Goal: Task Accomplishment & Management: Manage account settings

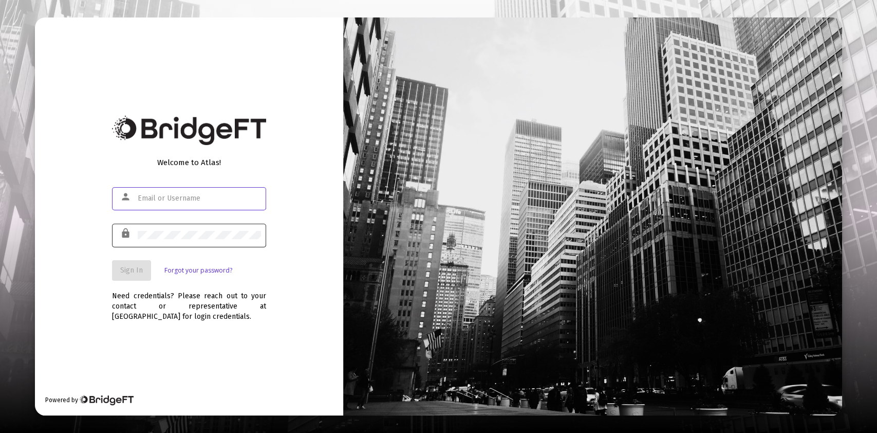
type input "[PERSON_NAME][EMAIL_ADDRESS][DOMAIN_NAME]"
click at [225, 229] on div at bounding box center [199, 234] width 123 height 25
click at [223, 229] on div at bounding box center [199, 234] width 123 height 25
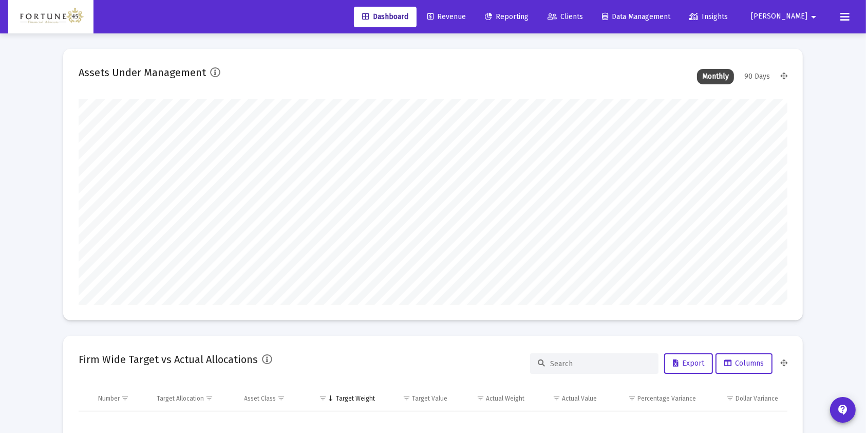
scroll to position [206, 382]
click at [474, 20] on link "Revenue" at bounding box center [446, 17] width 55 height 21
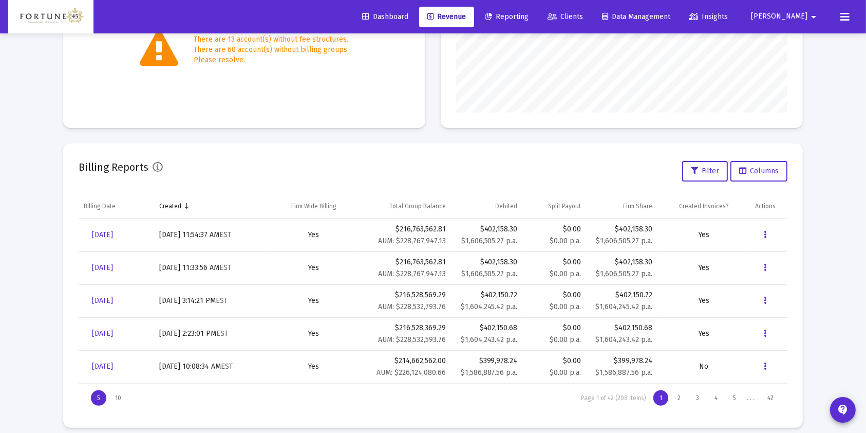
scroll to position [250, 0]
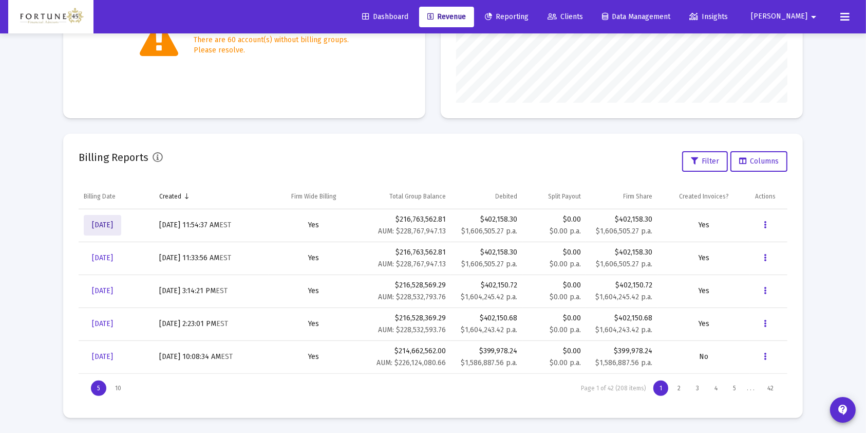
click at [113, 224] on span "[DATE]" at bounding box center [102, 224] width 21 height 9
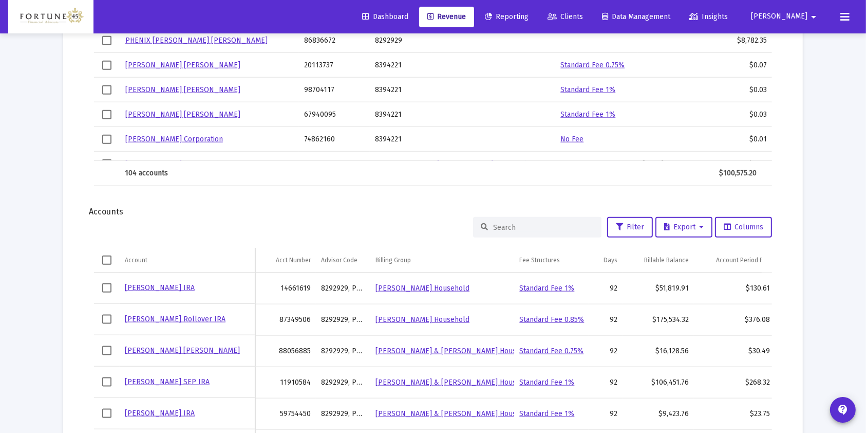
scroll to position [1268, 0]
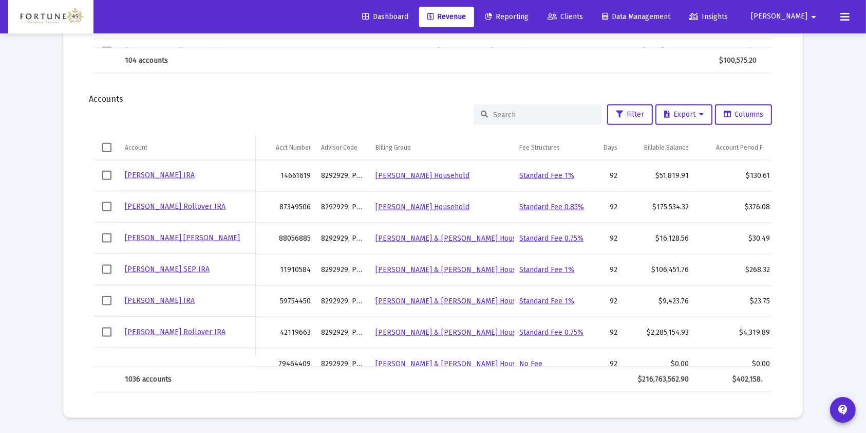
click at [547, 121] on div at bounding box center [537, 114] width 128 height 21
click at [533, 116] on input at bounding box center [543, 114] width 101 height 9
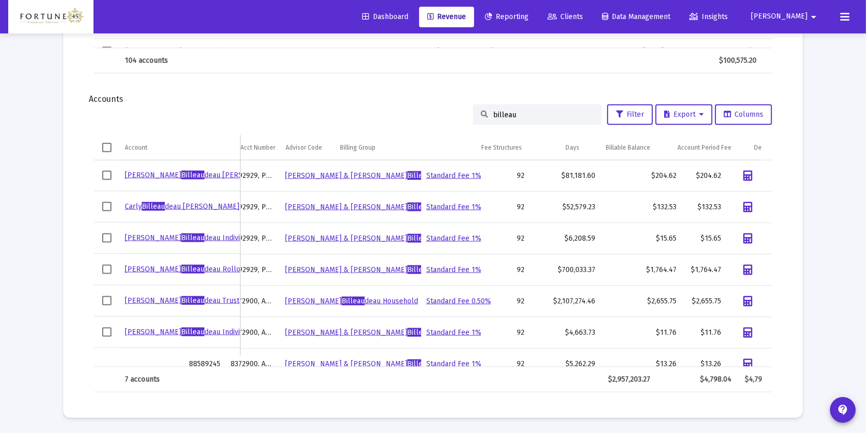
scroll to position [0, 86]
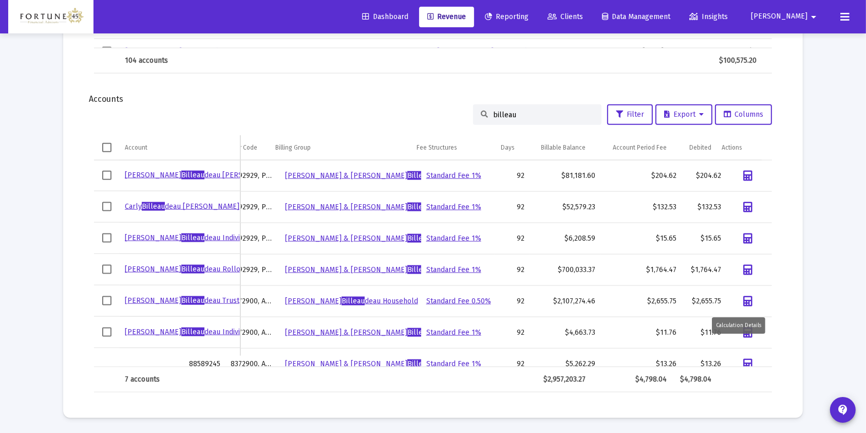
type input "billeau"
click at [735, 288] on td "Data grid" at bounding box center [750, 300] width 46 height 31
click at [746, 295] on link "Data grid" at bounding box center [748, 301] width 33 height 21
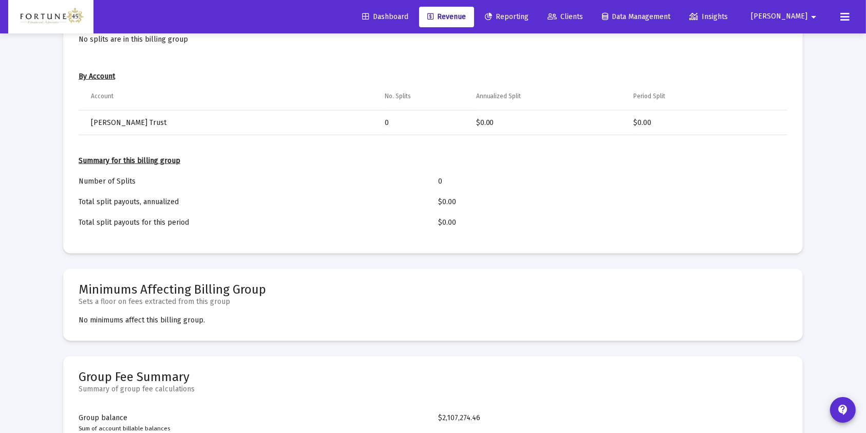
scroll to position [963, 0]
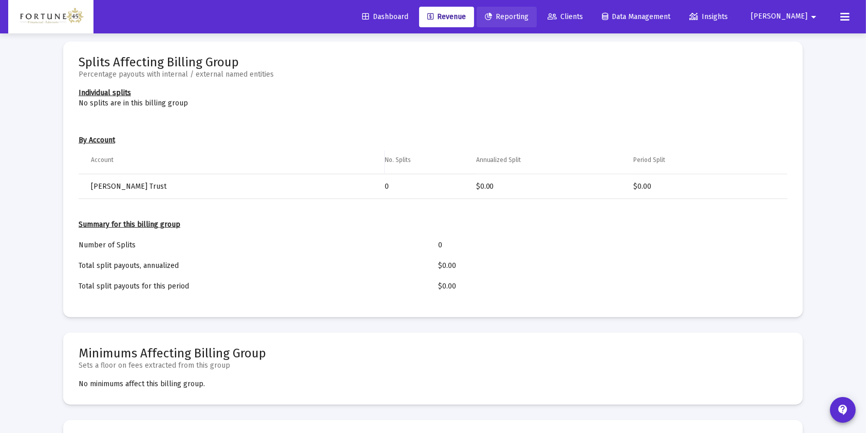
click at [529, 24] on link "Reporting" at bounding box center [507, 17] width 60 height 21
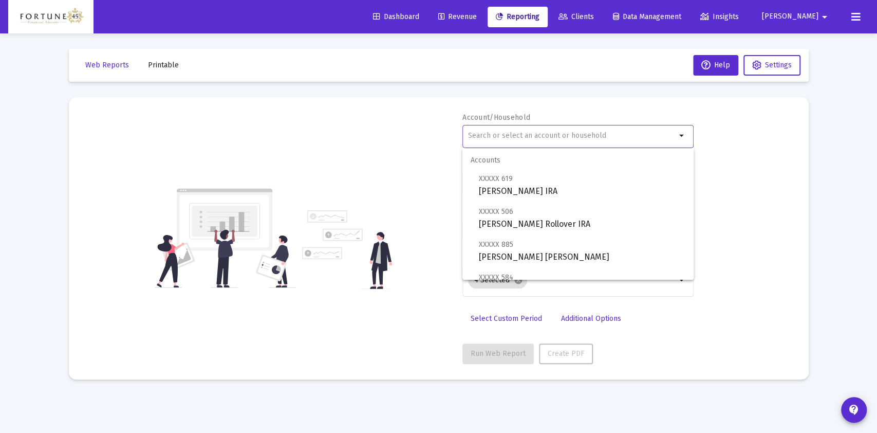
click at [511, 133] on input "text" at bounding box center [572, 136] width 208 height 8
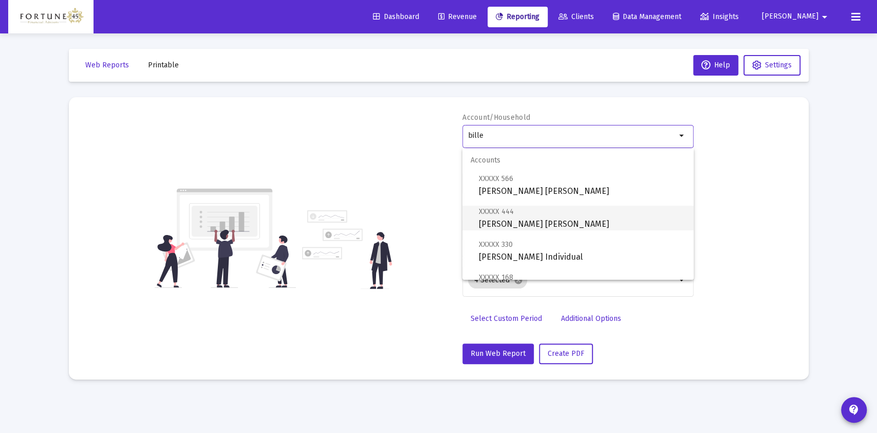
scroll to position [68, 0]
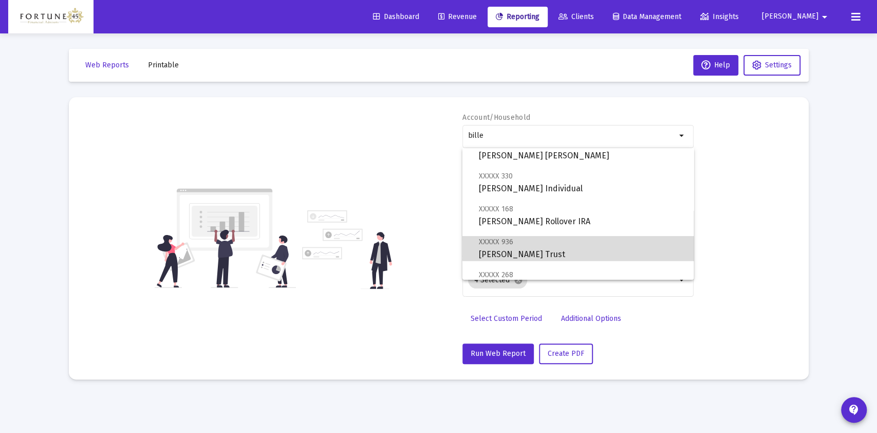
click at [613, 247] on span "XXXXX 936 [PERSON_NAME] Trust" at bounding box center [582, 247] width 207 height 25
type input "[PERSON_NAME] Trust"
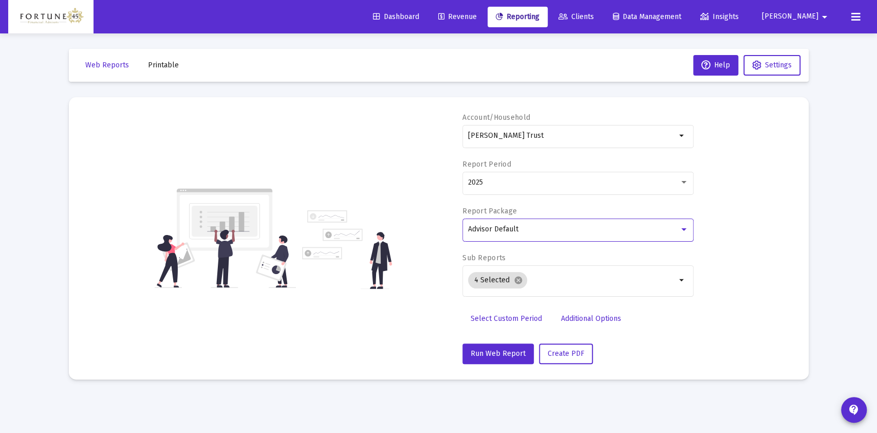
click at [560, 225] on div "Advisor Default" at bounding box center [573, 229] width 211 height 8
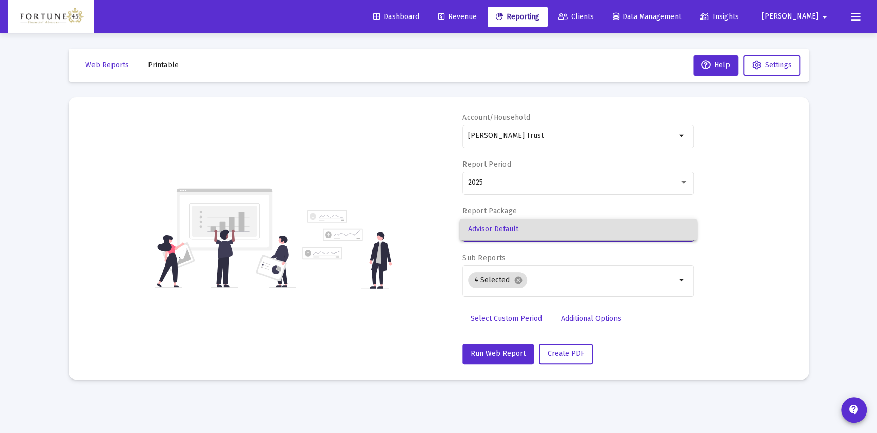
click at [538, 293] on div at bounding box center [438, 216] width 877 height 433
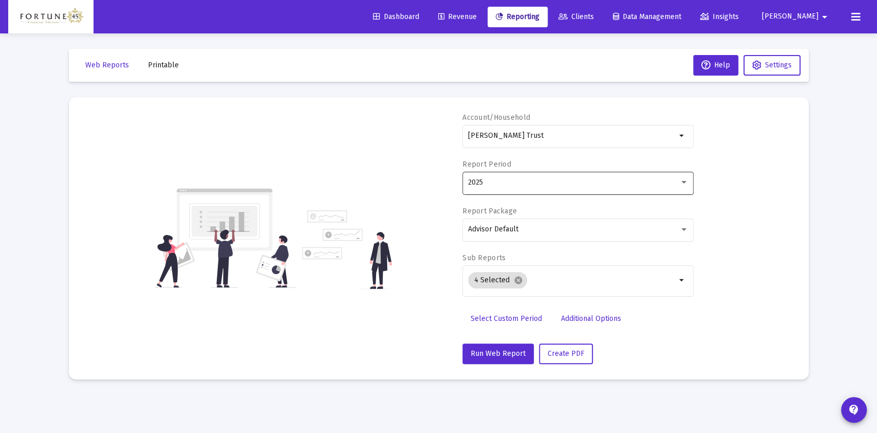
click at [517, 187] on div "2025" at bounding box center [578, 182] width 220 height 25
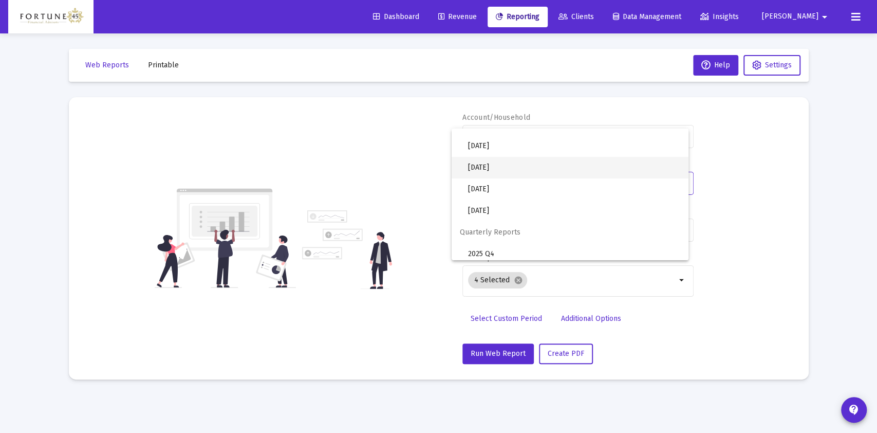
scroll to position [342, 0]
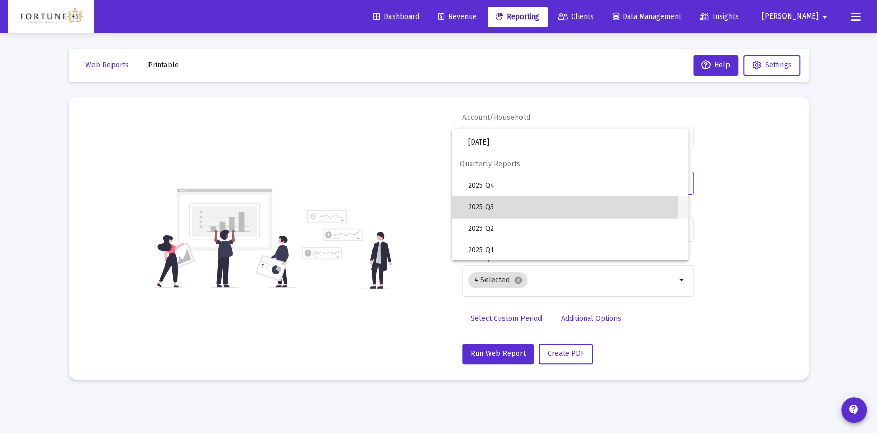
click at [522, 206] on span "2025 Q3" at bounding box center [574, 207] width 212 height 22
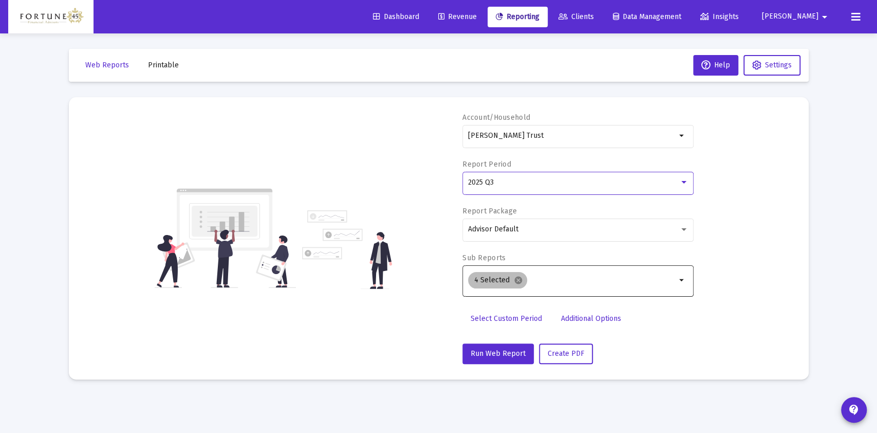
click at [536, 273] on div "4 Selected cancel" at bounding box center [572, 280] width 212 height 21
click at [536, 282] on input "Selection" at bounding box center [603, 280] width 145 height 8
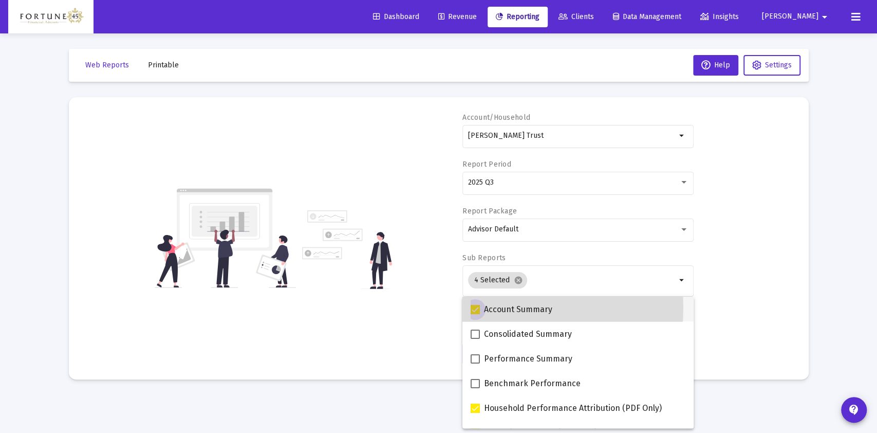
click at [479, 307] on label "Account Summary" at bounding box center [512, 309] width 82 height 12
click at [475, 314] on input "Account Summary" at bounding box center [475, 314] width 1 height 1
checkbox input "false"
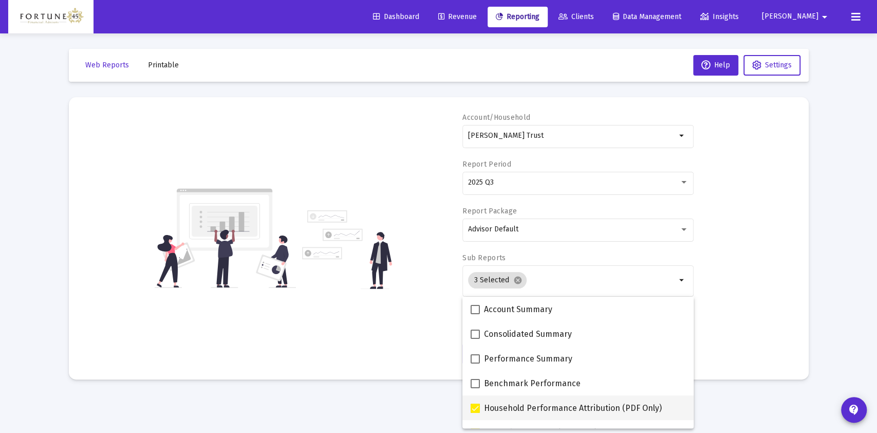
click at [473, 409] on span at bounding box center [475, 407] width 9 height 9
click at [475, 413] on input "Household Performance Attribution (PDF Only)" at bounding box center [475, 413] width 1 height 1
checkbox input "false"
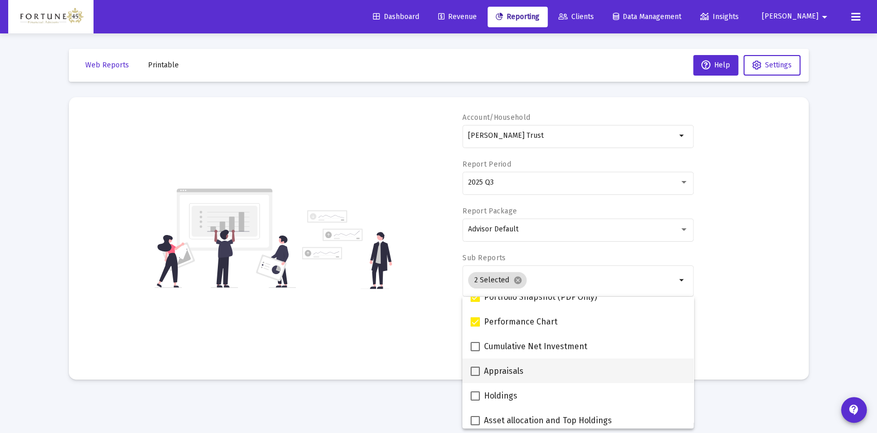
scroll to position [137, 0]
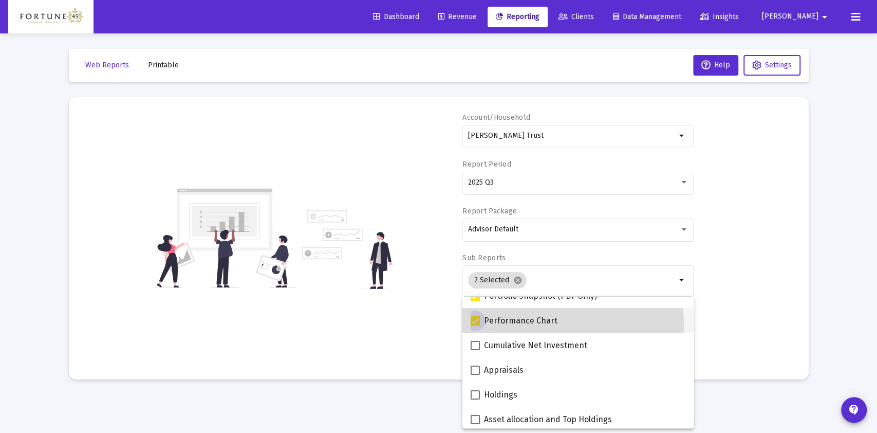
click at [498, 325] on span "Performance Chart" at bounding box center [520, 320] width 73 height 12
click at [475, 325] on input "Performance Chart" at bounding box center [475, 325] width 1 height 1
checkbox input "false"
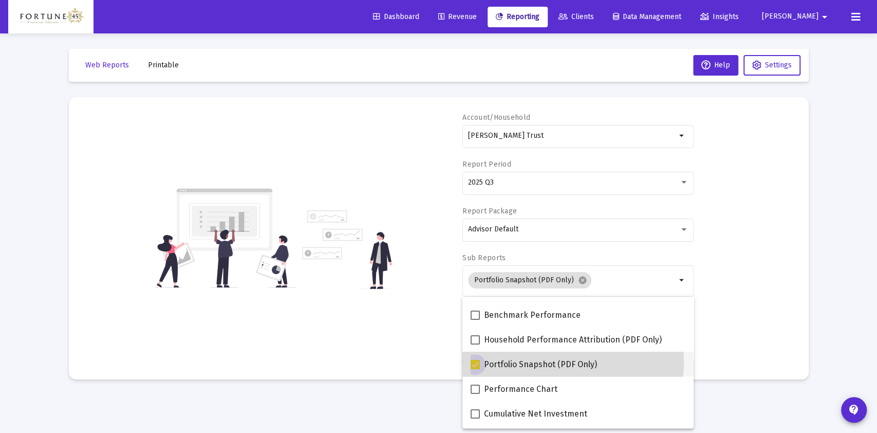
click at [527, 361] on span "Portfolio Snapshot (PDF Only)" at bounding box center [540, 364] width 113 height 12
click at [475, 369] on input "Portfolio Snapshot (PDF Only)" at bounding box center [475, 369] width 1 height 1
checkbox input "false"
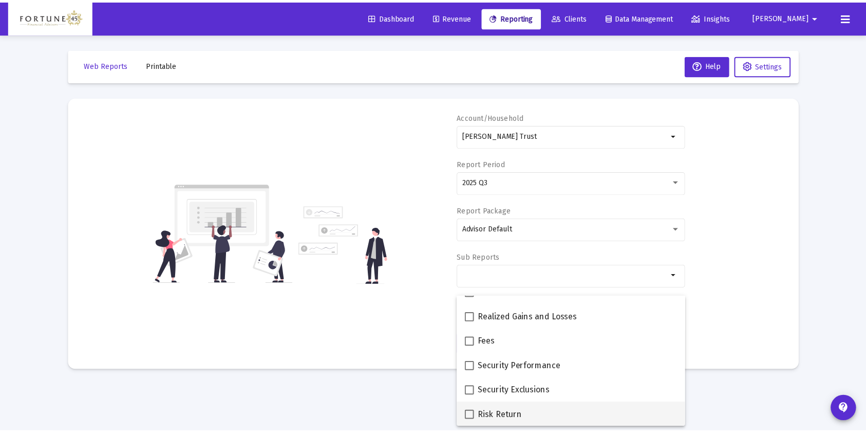
scroll to position [342, 0]
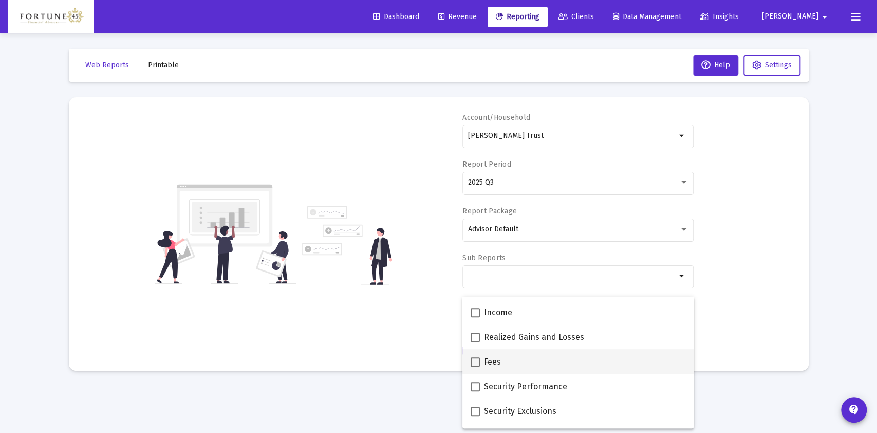
click at [518, 362] on div "Fees" at bounding box center [578, 361] width 215 height 25
checkbox input "true"
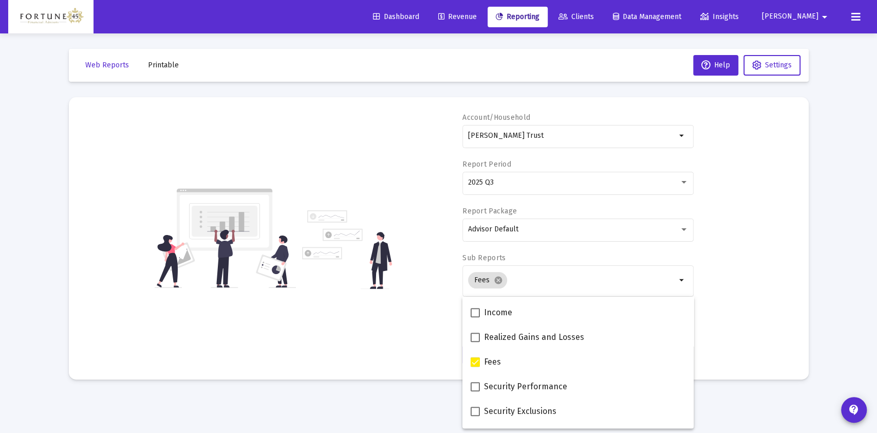
click at [750, 253] on div "Account/Household [PERSON_NAME] Trust arrow_drop_down Report Period 2025 Q3 Rep…" at bounding box center [438, 238] width 709 height 251
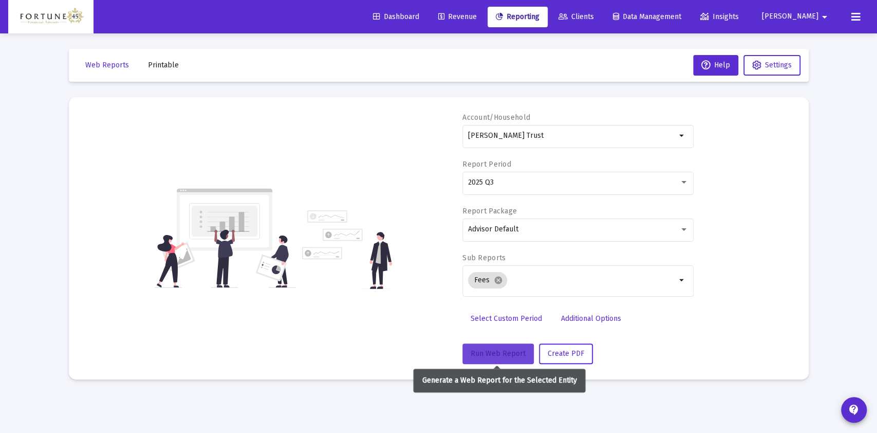
click at [505, 357] on button "Run Web Report" at bounding box center [497, 353] width 71 height 21
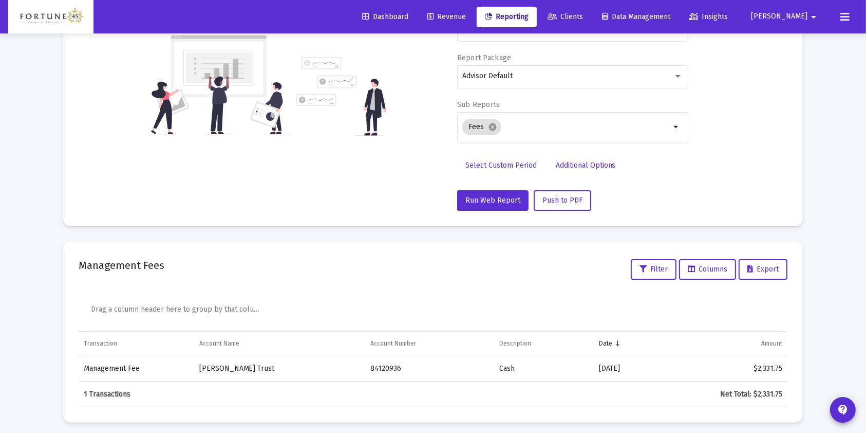
scroll to position [157, 0]
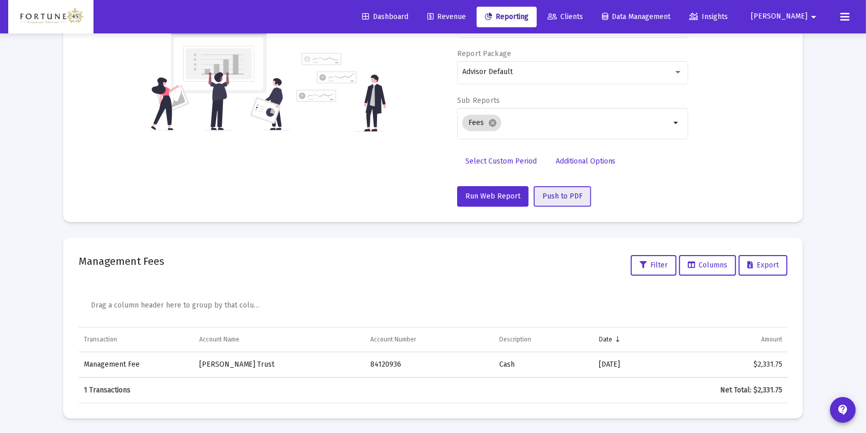
click at [553, 199] on span "Push to PDF" at bounding box center [563, 196] width 40 height 9
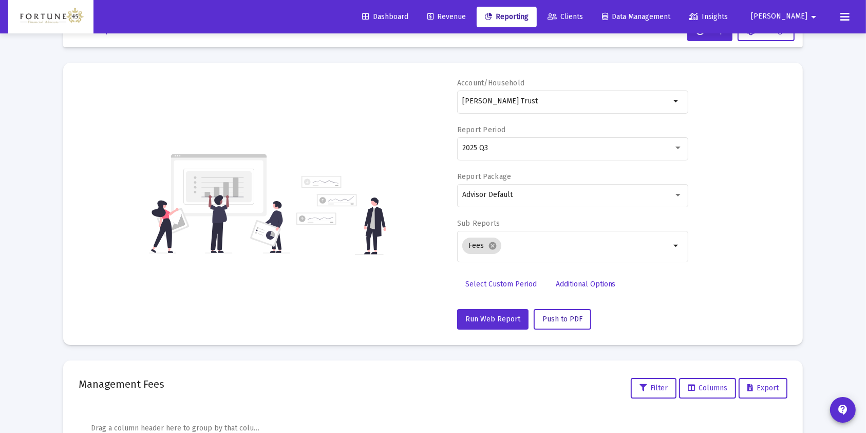
scroll to position [0, 0]
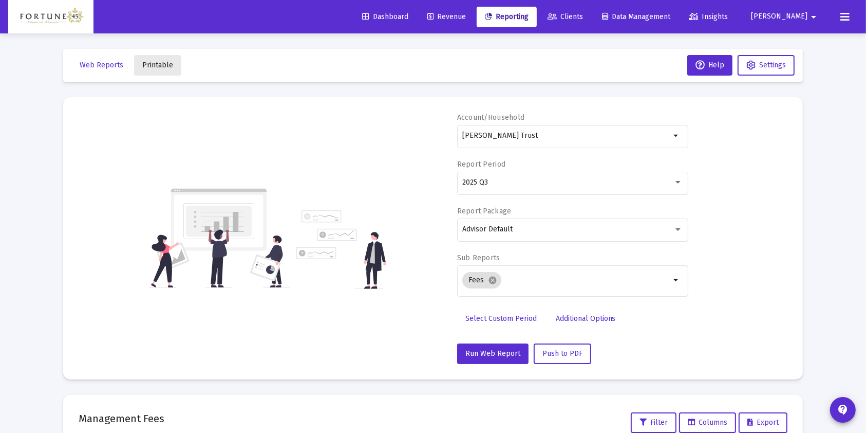
click at [154, 68] on span "Printable" at bounding box center [157, 65] width 31 height 9
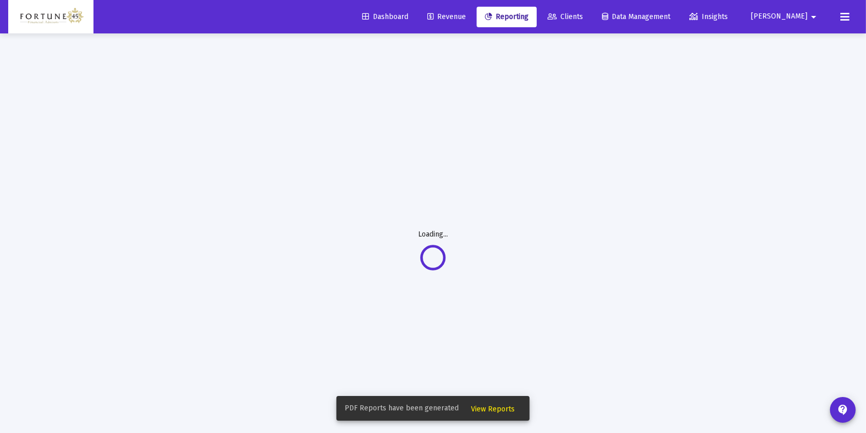
click at [481, 412] on span "View Reports" at bounding box center [493, 408] width 44 height 9
click at [467, 416] on button "View Reports" at bounding box center [493, 408] width 60 height 18
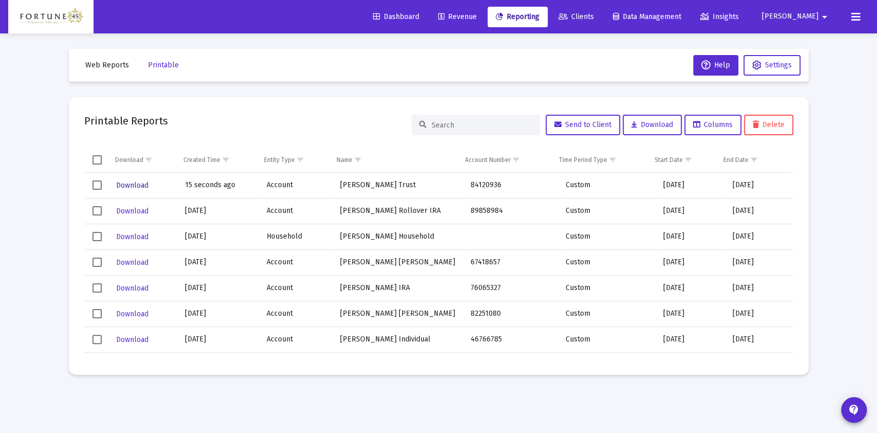
click at [124, 188] on span "Download" at bounding box center [132, 185] width 32 height 9
click at [96, 189] on span "Select row" at bounding box center [96, 184] width 9 height 9
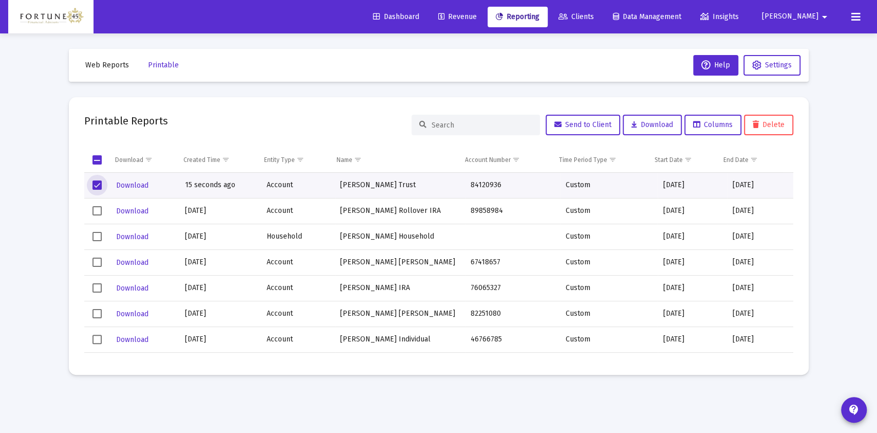
click at [769, 121] on span "Delete" at bounding box center [769, 124] width 32 height 9
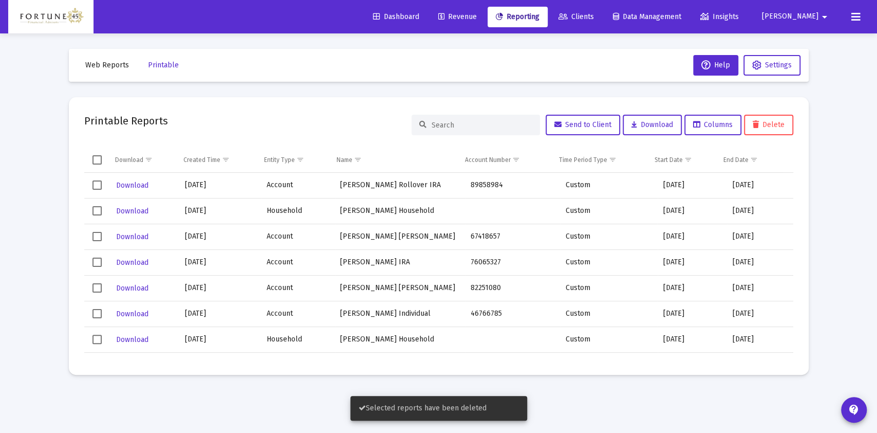
click at [481, 27] on div "Dashboard Revenue Reporting Clients Data Management Insights [PERSON_NAME]" at bounding box center [438, 16] width 861 height 33
click at [477, 21] on span "Revenue" at bounding box center [457, 16] width 39 height 9
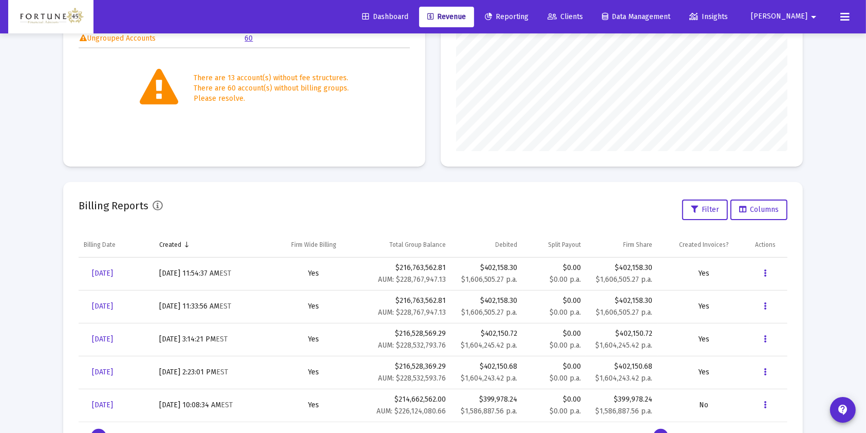
scroll to position [250, 0]
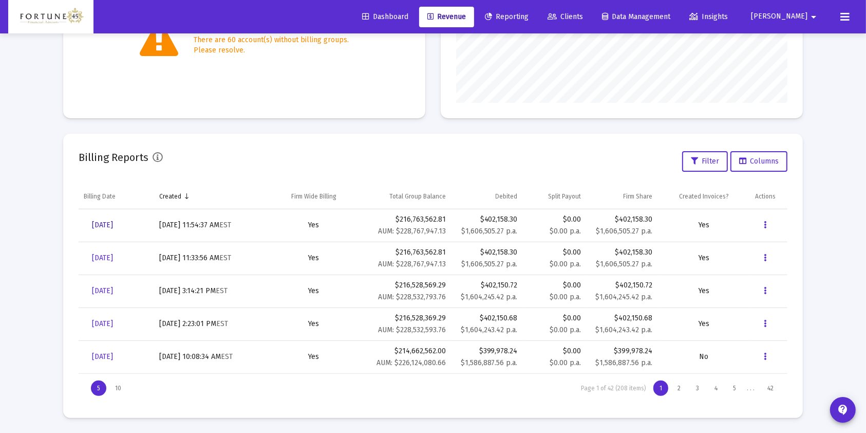
click at [113, 229] on span "[DATE]" at bounding box center [102, 224] width 21 height 9
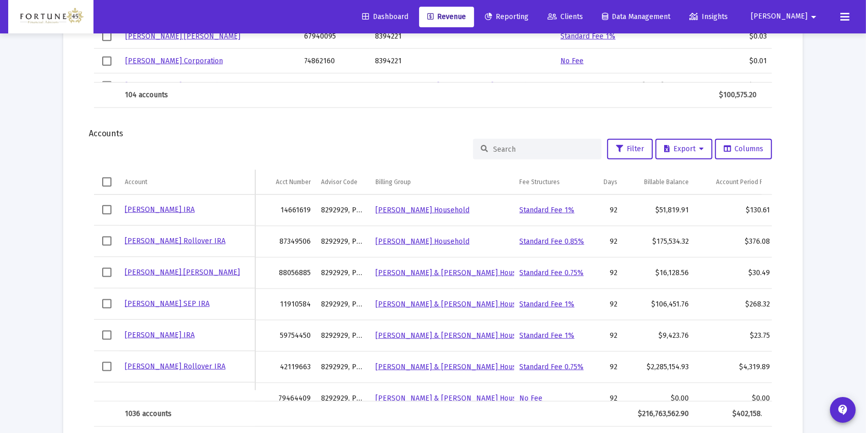
scroll to position [1268, 0]
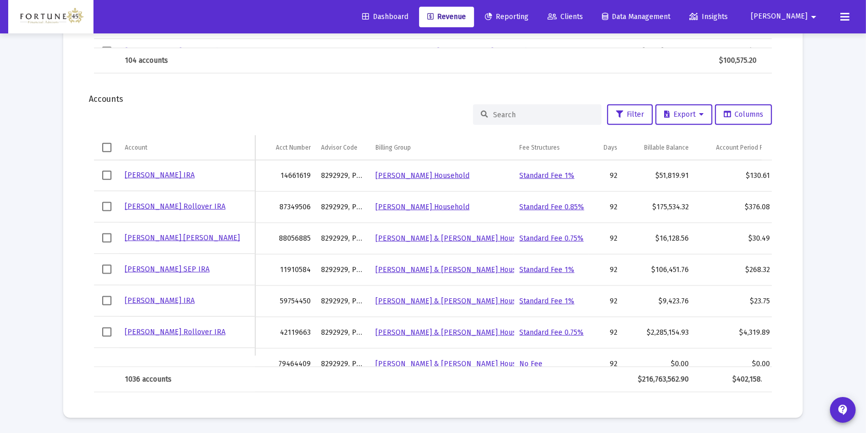
click at [533, 115] on input at bounding box center [543, 114] width 101 height 9
type input "i"
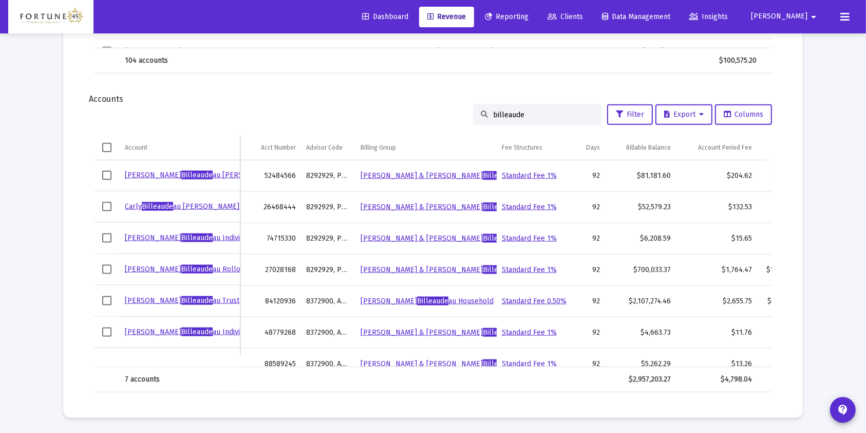
type input "billeaude"
click at [126, 296] on link "[PERSON_NAME] au Trust" at bounding box center [182, 300] width 115 height 9
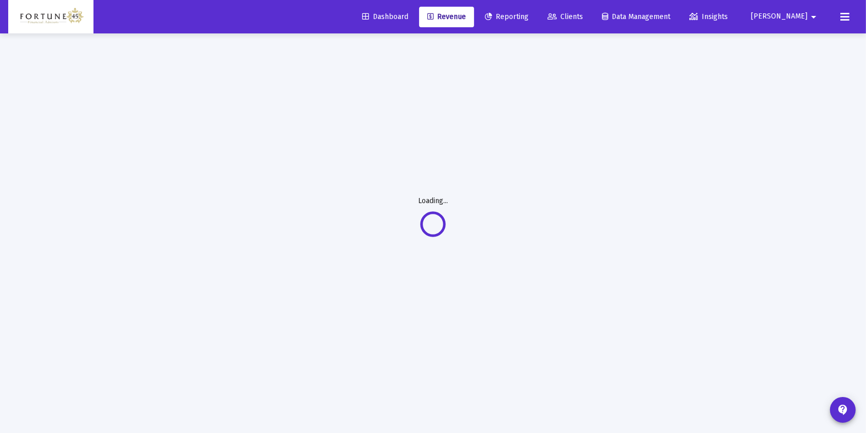
scroll to position [33, 0]
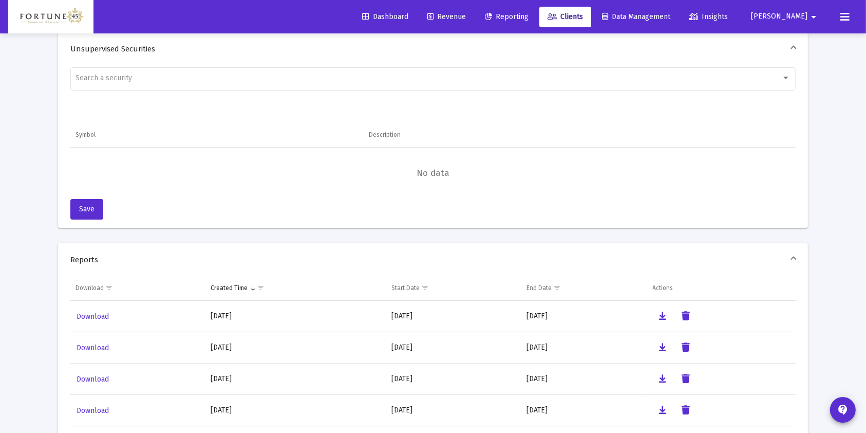
scroll to position [1077, 0]
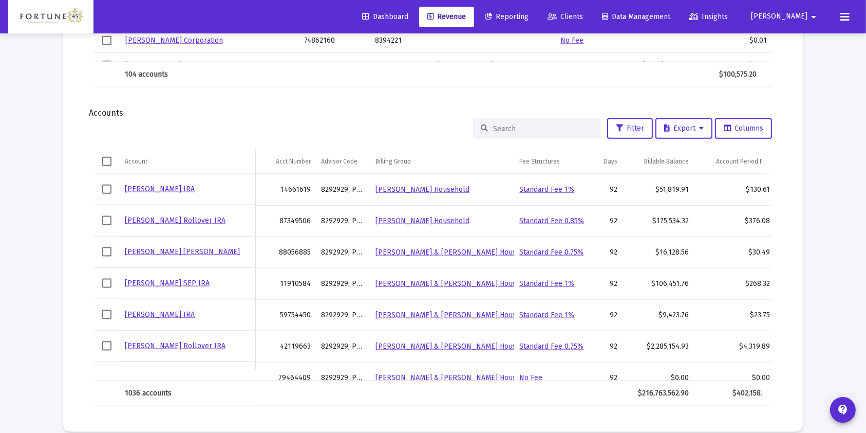
scroll to position [1268, 0]
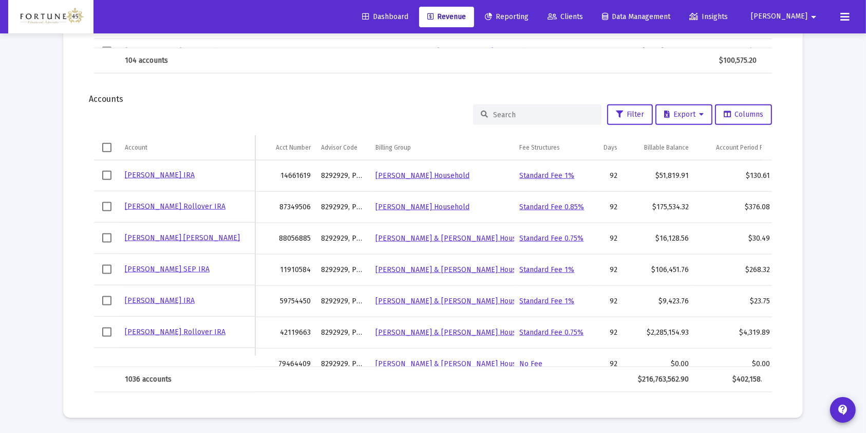
click at [560, 113] on input at bounding box center [543, 114] width 101 height 9
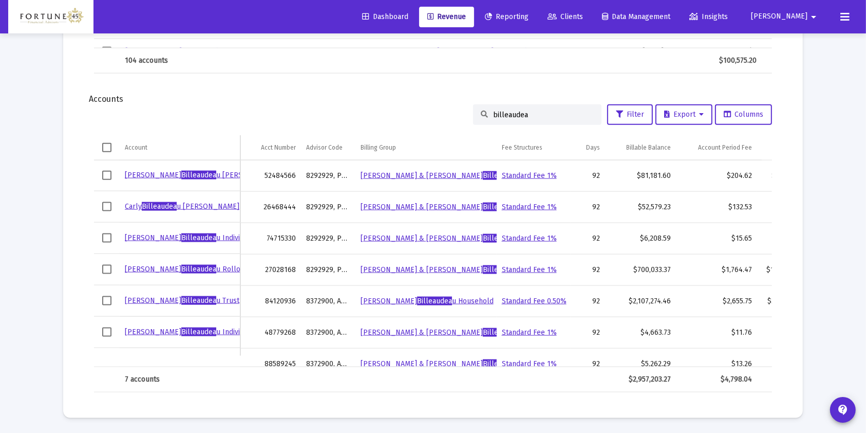
type input "billeaudea"
click at [110, 296] on span "Select row" at bounding box center [106, 300] width 9 height 9
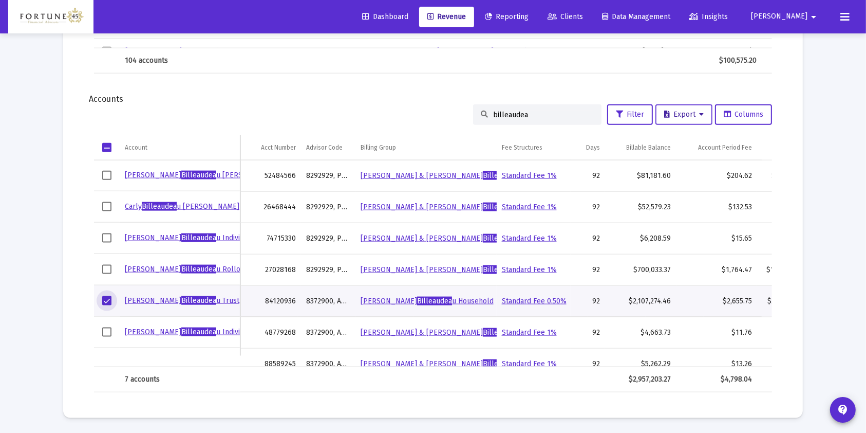
click at [707, 113] on button "Export" at bounding box center [684, 114] width 57 height 21
click at [706, 115] on div at bounding box center [433, 216] width 866 height 433
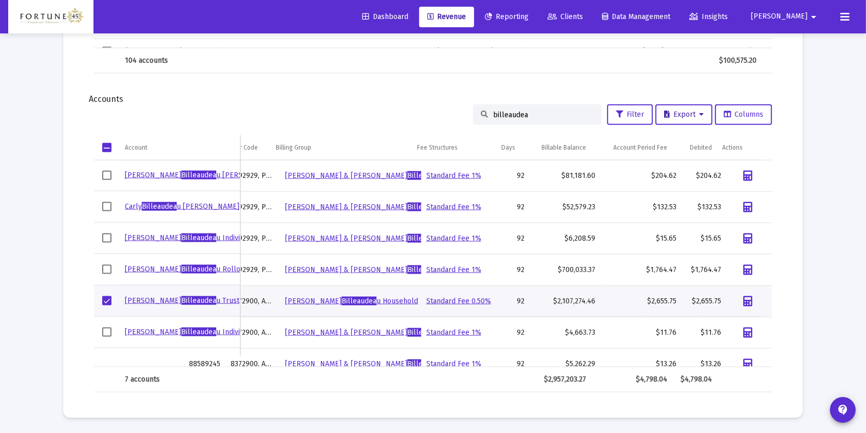
scroll to position [0, 85]
click at [743, 298] on link "Data grid" at bounding box center [748, 301] width 33 height 21
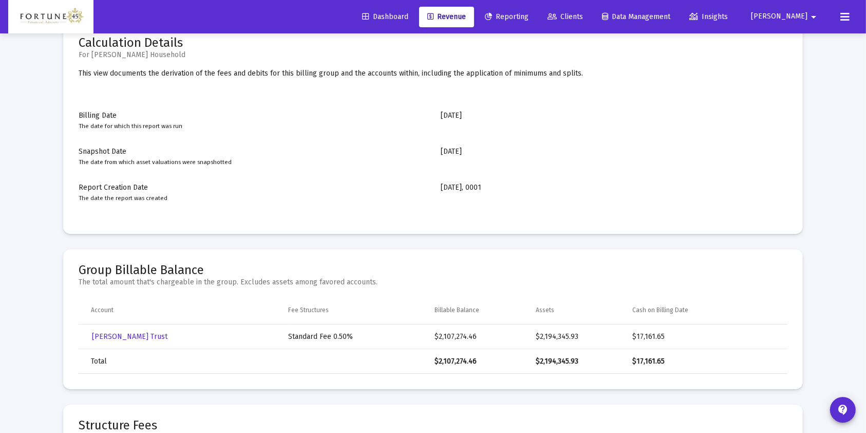
scroll to position [68, 0]
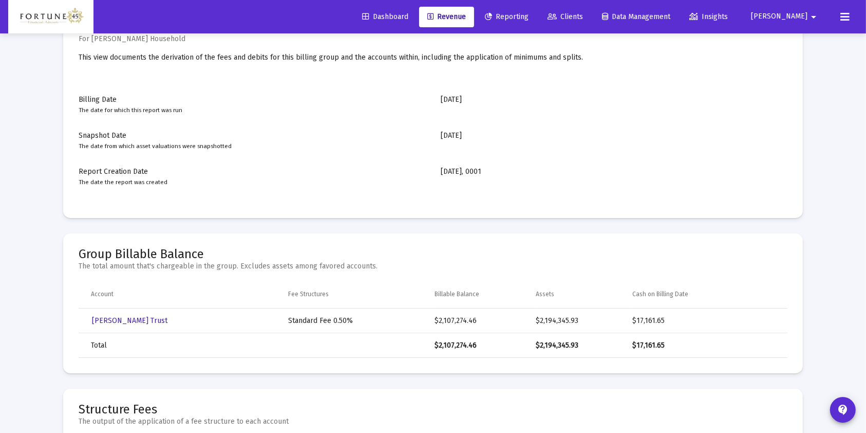
click at [168, 318] on span "[PERSON_NAME] Trust" at bounding box center [130, 320] width 76 height 9
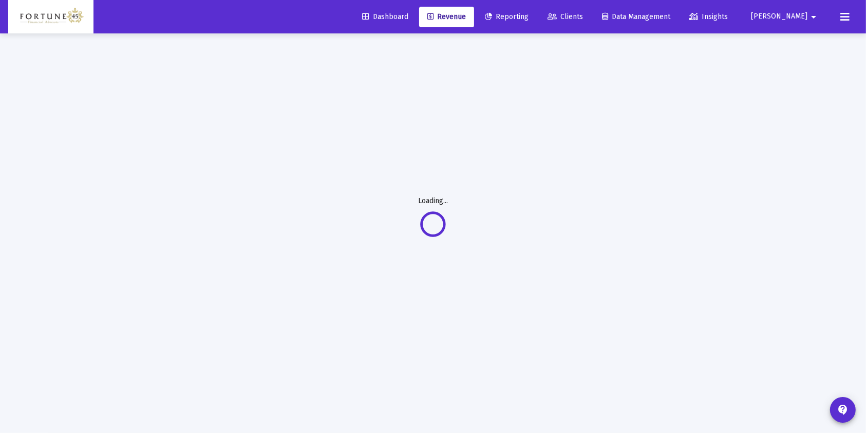
scroll to position [33, 0]
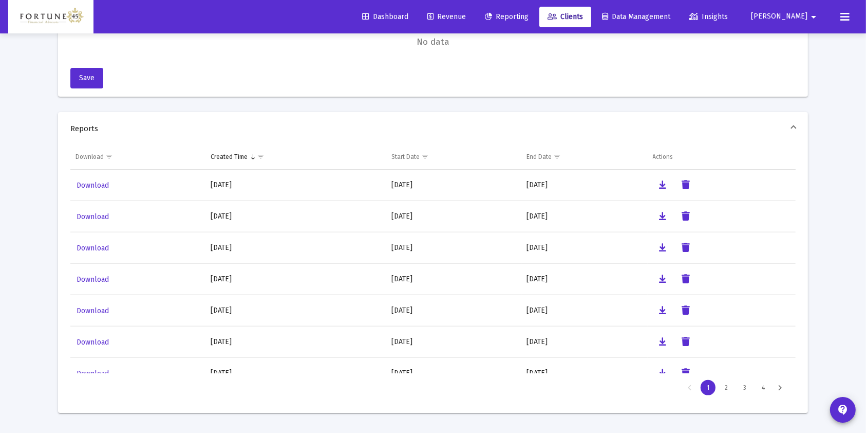
scroll to position [1077, 0]
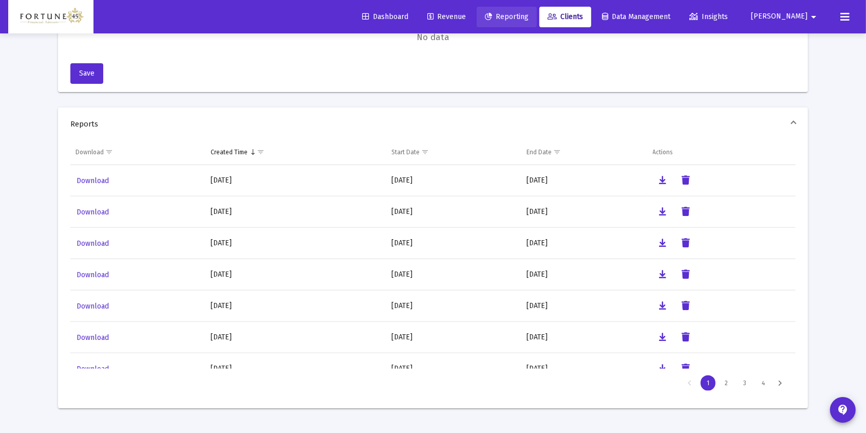
click at [529, 20] on span "Reporting" at bounding box center [507, 16] width 44 height 9
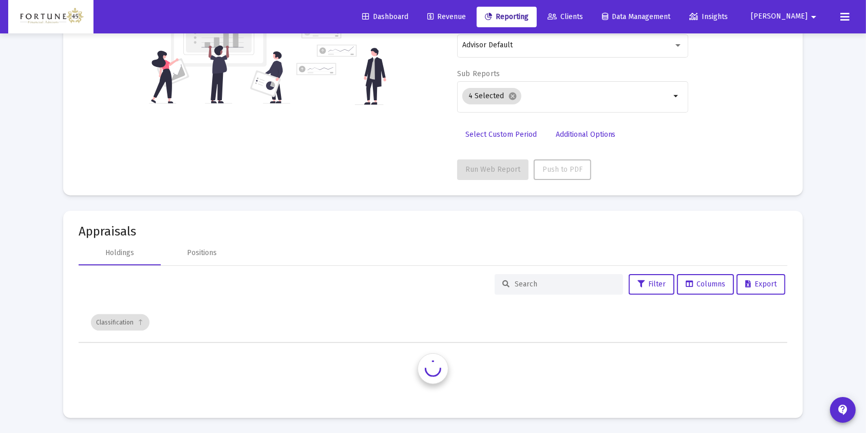
scroll to position [349, 0]
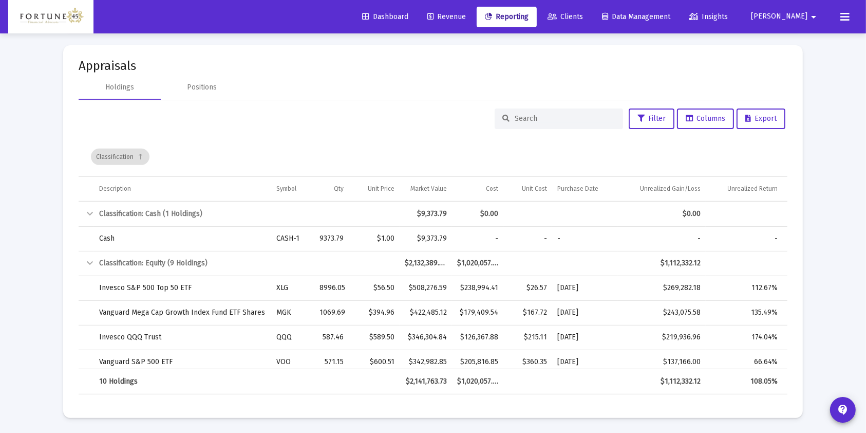
click at [466, 20] on span "Revenue" at bounding box center [447, 16] width 39 height 9
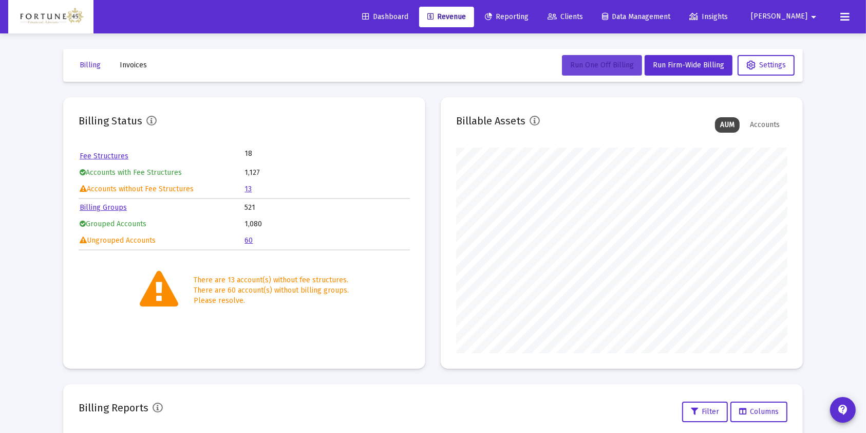
click at [590, 68] on span "Run One Off Billing" at bounding box center [602, 65] width 64 height 9
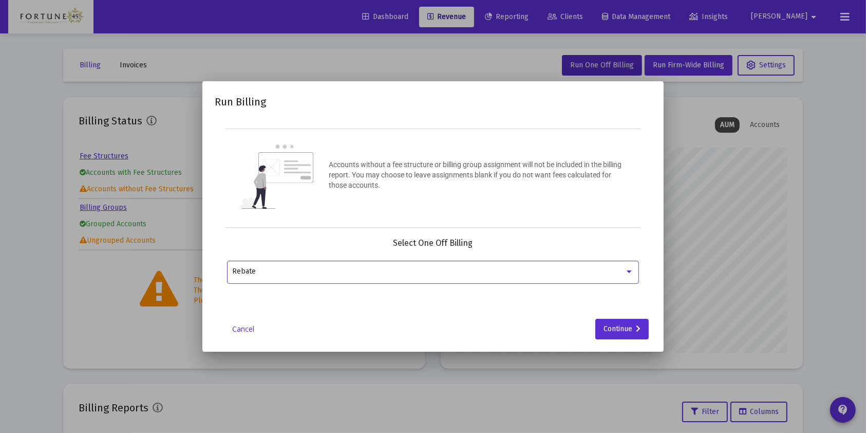
click at [366, 277] on div "Rebate" at bounding box center [433, 270] width 401 height 25
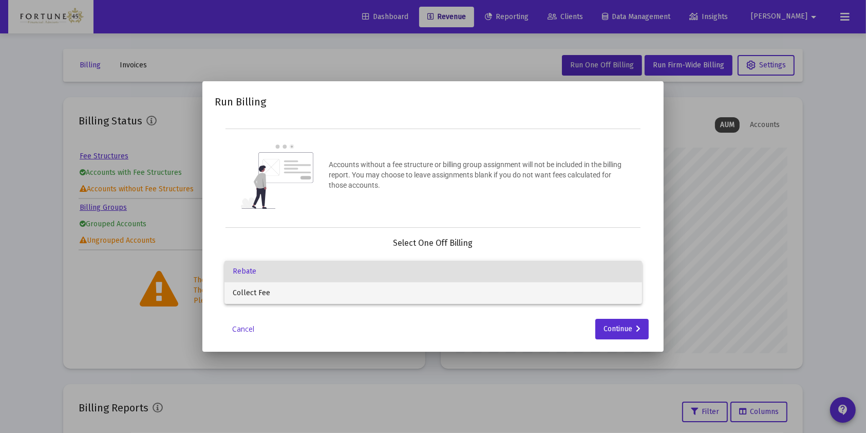
click at [355, 294] on span "Collect Fee" at bounding box center [433, 293] width 401 height 22
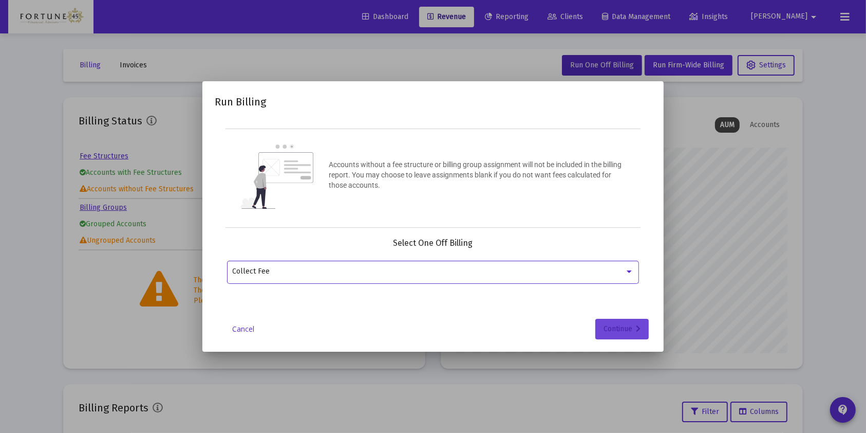
click at [610, 320] on div "Continue" at bounding box center [622, 329] width 37 height 21
click at [351, 274] on input "Selection" at bounding box center [427, 271] width 389 height 8
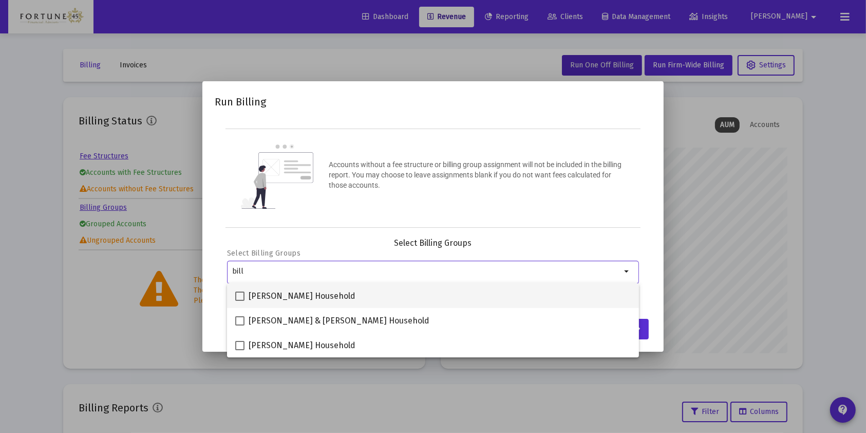
type input "bill"
click at [394, 296] on div "[PERSON_NAME] Household" at bounding box center [433, 295] width 396 height 25
checkbox input "true"
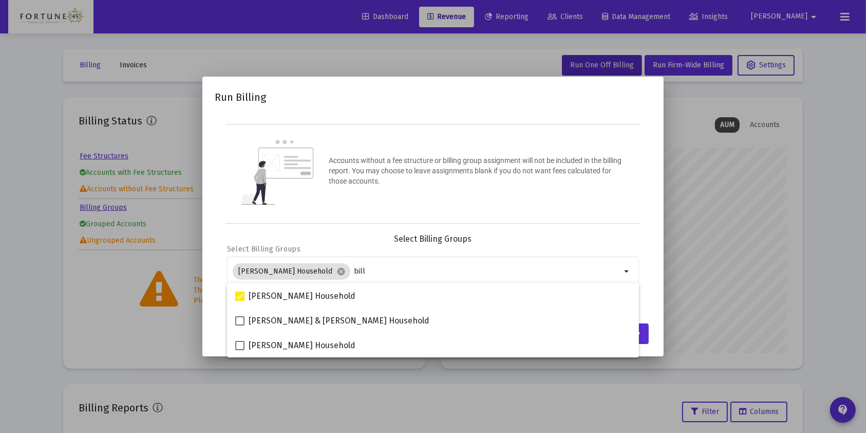
click at [597, 189] on div "Accounts without a fee structure or billing group assignment will not be includ…" at bounding box center [477, 173] width 296 height 37
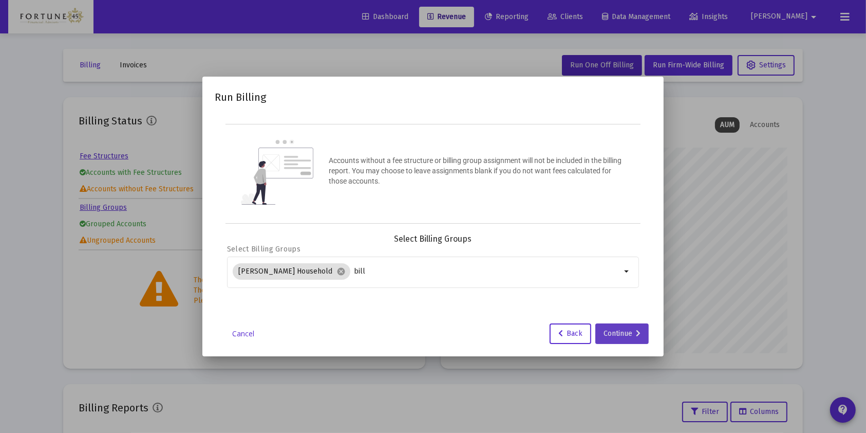
click at [624, 334] on div "Continue" at bounding box center [622, 333] width 37 height 21
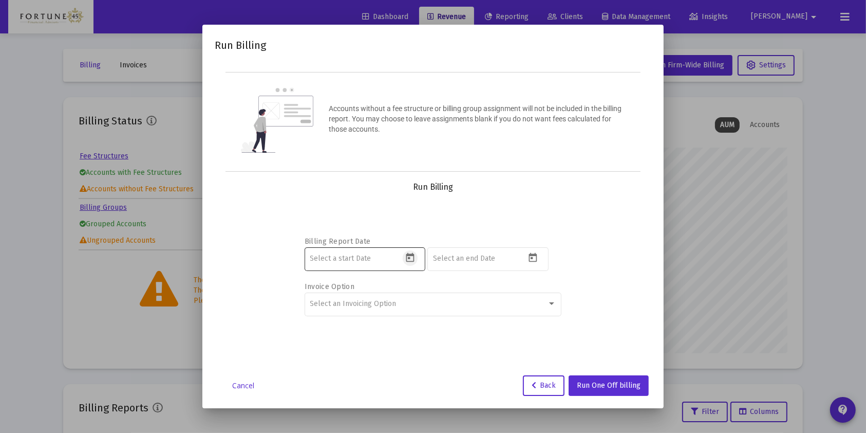
click at [406, 260] on icon "Open calendar" at bounding box center [410, 257] width 8 height 9
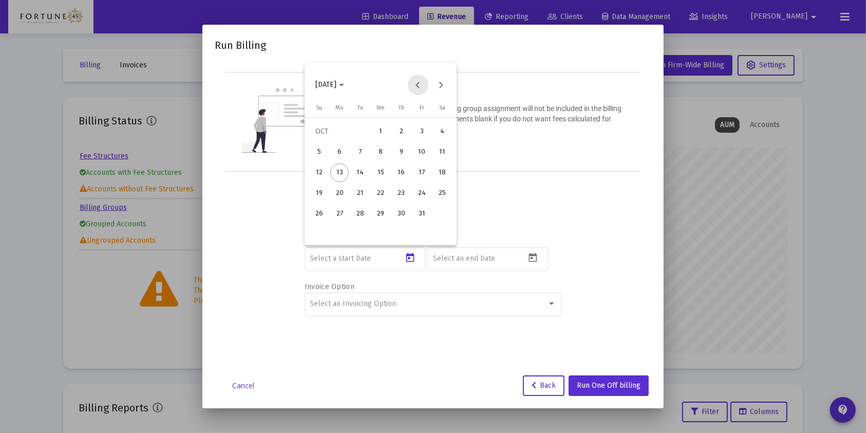
click at [414, 88] on button "Previous month" at bounding box center [418, 85] width 21 height 21
click at [411, 88] on button "Previous month" at bounding box center [418, 85] width 21 height 21
click at [436, 87] on button "Next month" at bounding box center [441, 85] width 21 height 21
click at [416, 131] on div "1" at bounding box center [422, 131] width 18 height 18
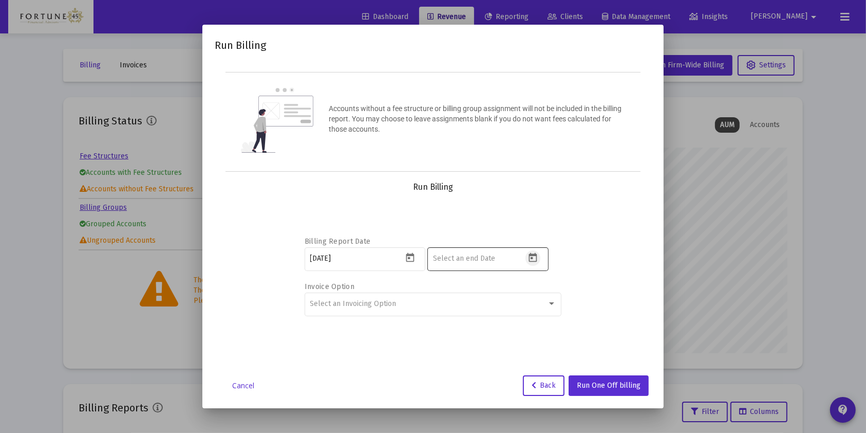
click at [530, 257] on icon "Open calendar" at bounding box center [533, 257] width 8 height 9
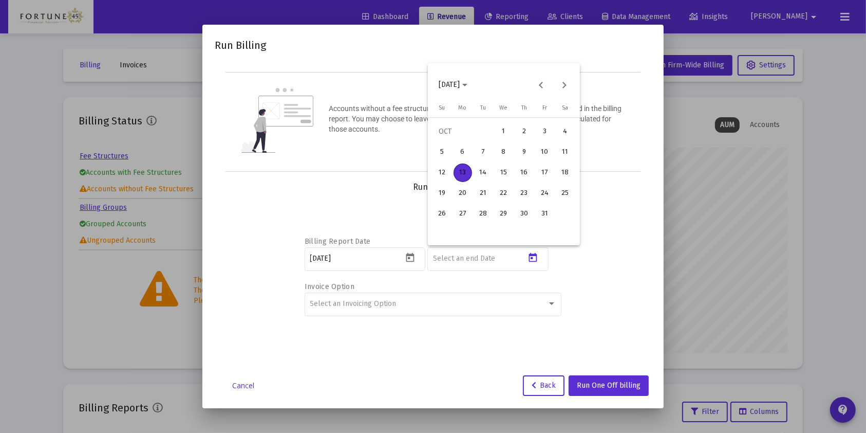
click at [404, 257] on div at bounding box center [433, 216] width 866 height 433
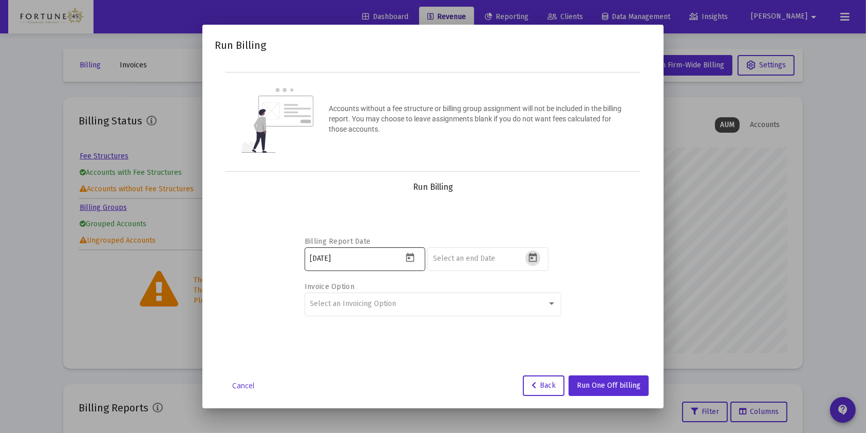
click at [412, 264] on button "Open calendar" at bounding box center [410, 257] width 15 height 15
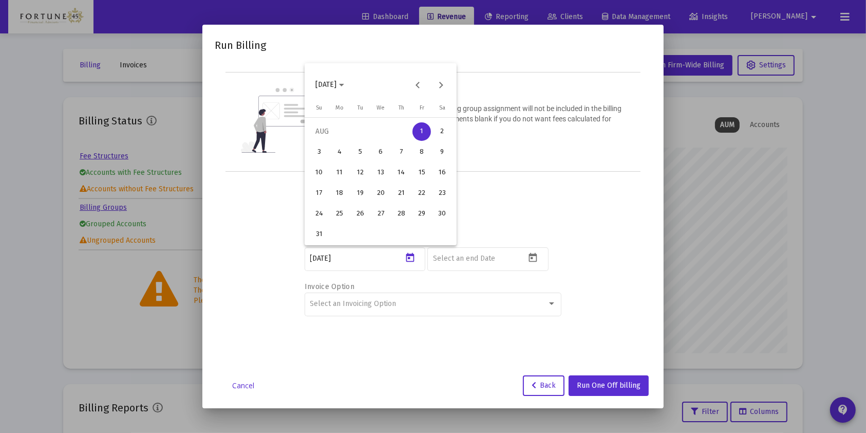
click at [428, 89] on div "[DATE]" at bounding box center [380, 85] width 147 height 21
click at [420, 82] on button "Previous month" at bounding box center [418, 85] width 21 height 21
click at [368, 153] on div "1" at bounding box center [360, 152] width 18 height 18
type input "[DATE]"
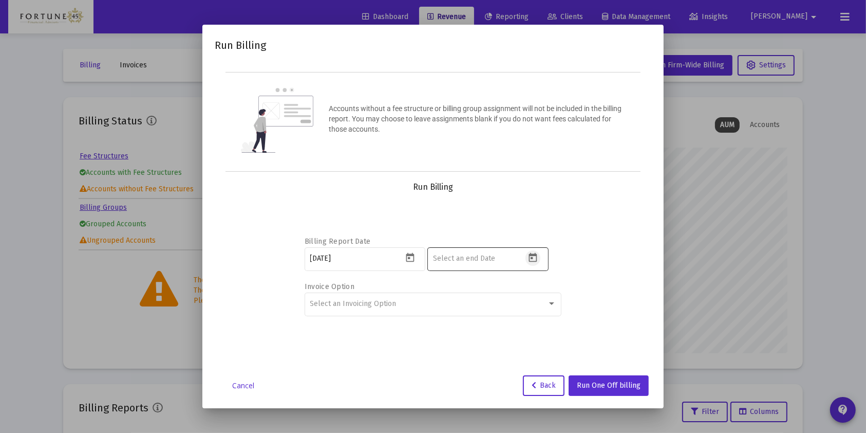
click at [532, 260] on icon "Open calendar" at bounding box center [533, 257] width 11 height 11
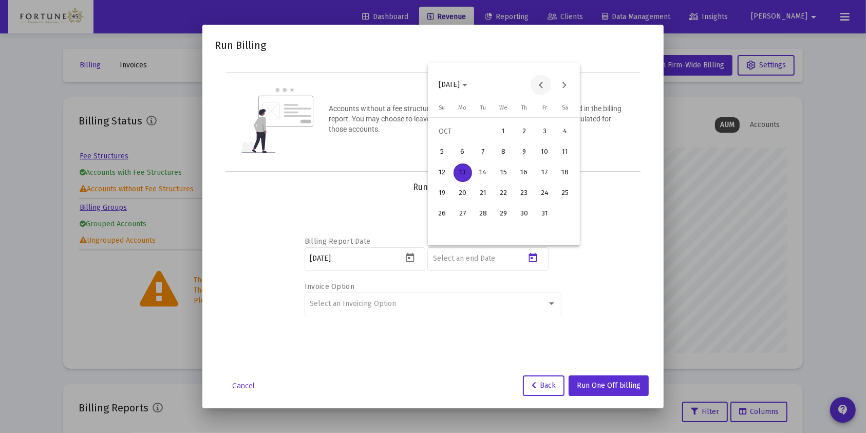
click at [544, 80] on button "Previous month" at bounding box center [541, 85] width 21 height 21
click at [486, 234] on div "30" at bounding box center [483, 234] width 18 height 18
type input "[DATE]"
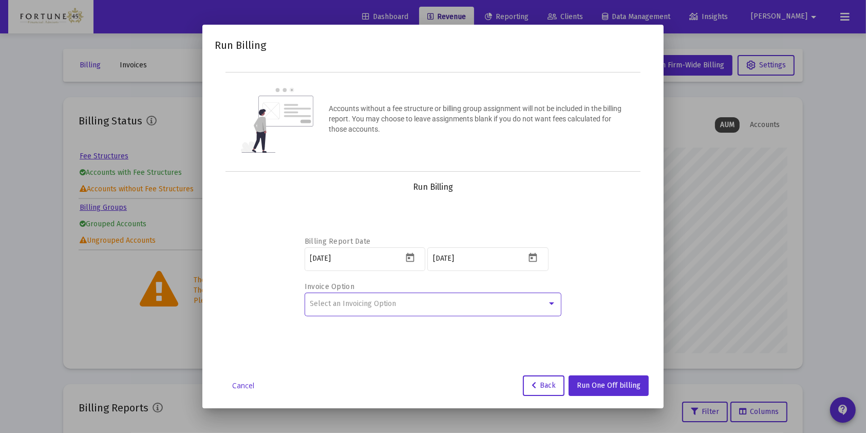
click at [419, 301] on div "Select an Invoicing Option" at bounding box center [428, 304] width 237 height 8
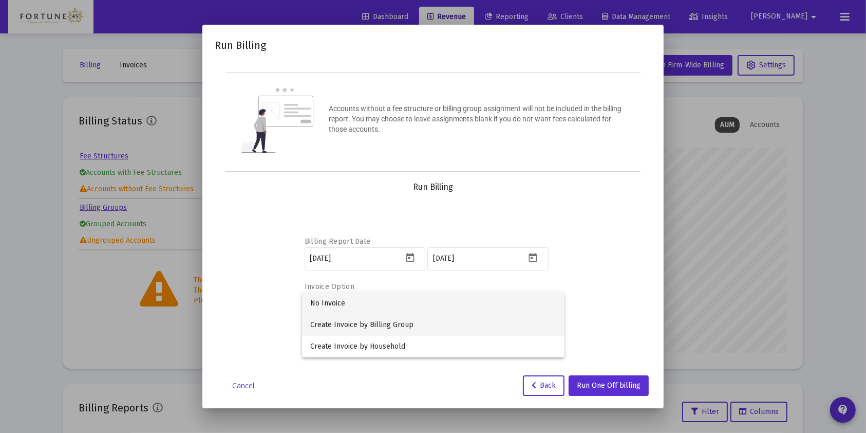
click at [419, 333] on span "Create Invoice by Billing Group" at bounding box center [433, 325] width 246 height 22
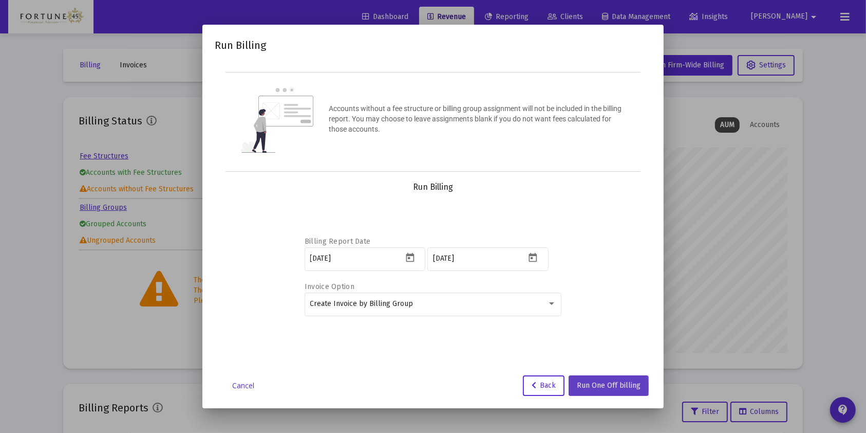
click at [607, 387] on span "Run One Off billing" at bounding box center [609, 385] width 64 height 9
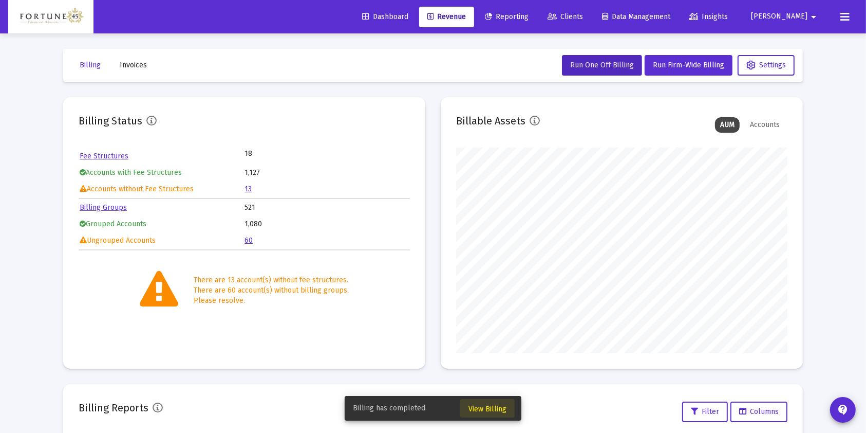
click at [493, 406] on span "View Billing" at bounding box center [488, 408] width 38 height 9
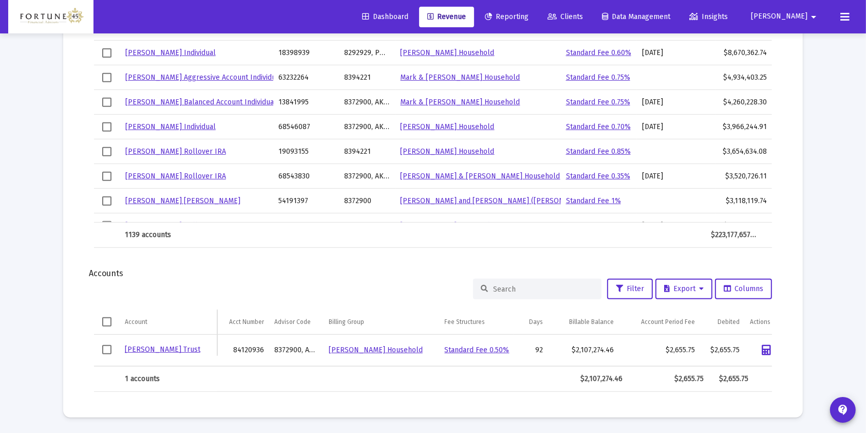
scroll to position [0, 27]
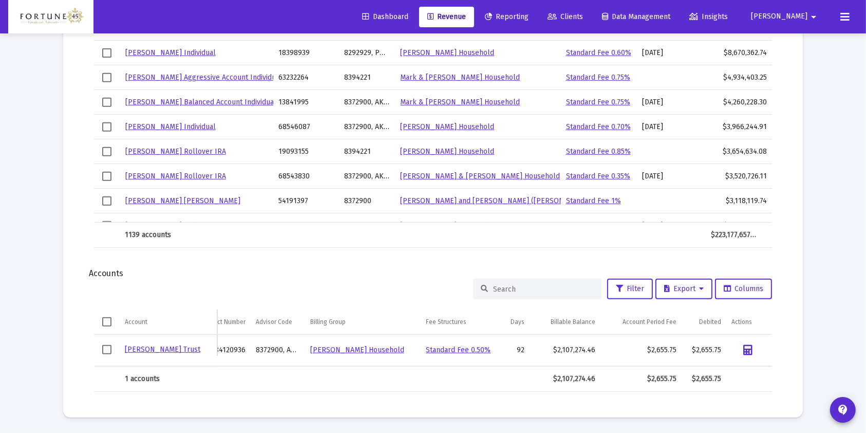
click at [103, 317] on span "Select all" at bounding box center [106, 321] width 9 height 9
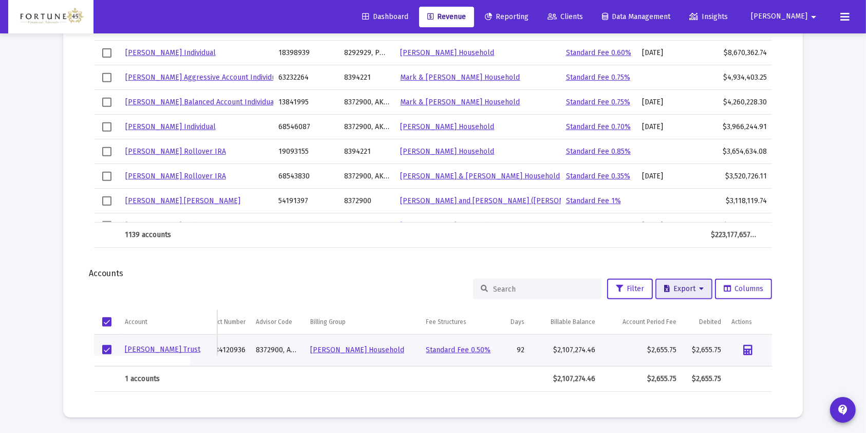
click at [693, 284] on span "Export" at bounding box center [684, 288] width 40 height 9
click at [726, 303] on div at bounding box center [433, 216] width 866 height 433
click at [786, 282] on div "Filter Export Columns Account Account Acct Number Advisor Code Billing Group Fe…" at bounding box center [433, 335] width 709 height 113
click at [635, 284] on span "Filter" at bounding box center [630, 288] width 28 height 9
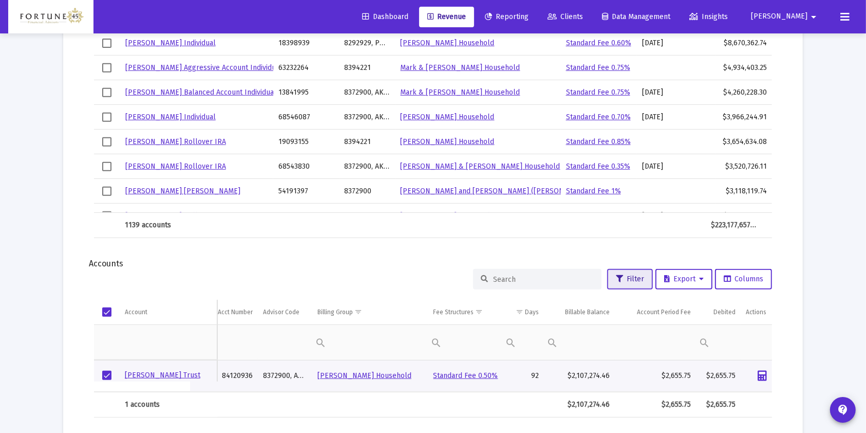
click at [635, 276] on span "Filter" at bounding box center [630, 278] width 28 height 9
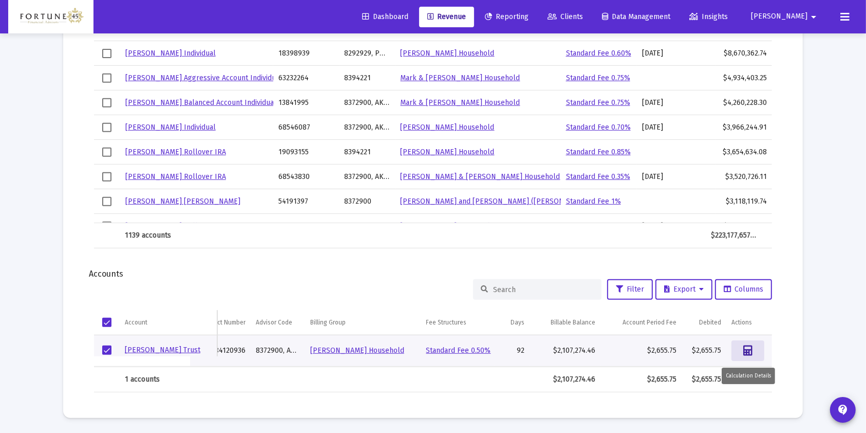
click at [744, 347] on icon "Data grid" at bounding box center [748, 350] width 9 height 10
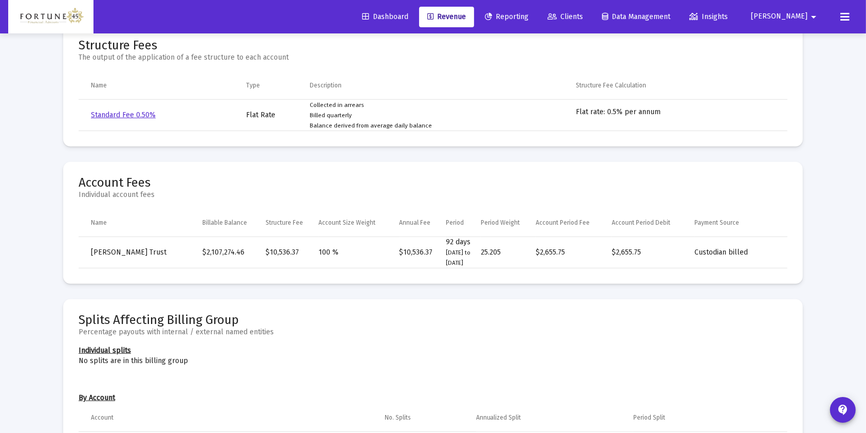
scroll to position [342, 0]
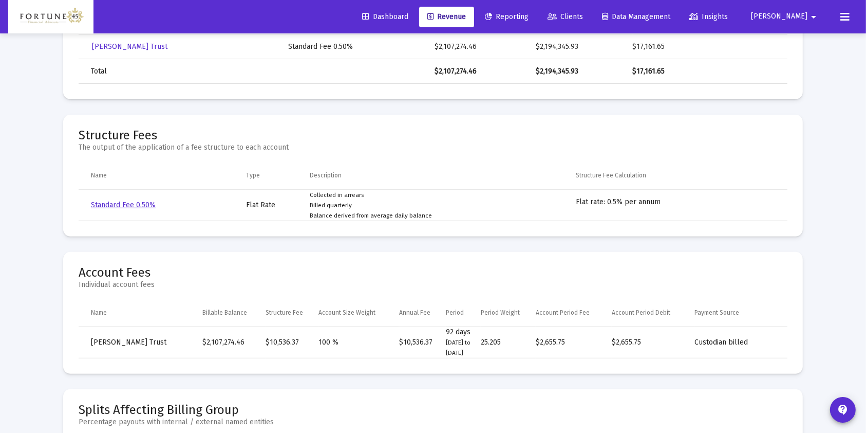
click at [466, 19] on span "Revenue" at bounding box center [447, 16] width 39 height 9
